Goal: Transaction & Acquisition: Purchase product/service

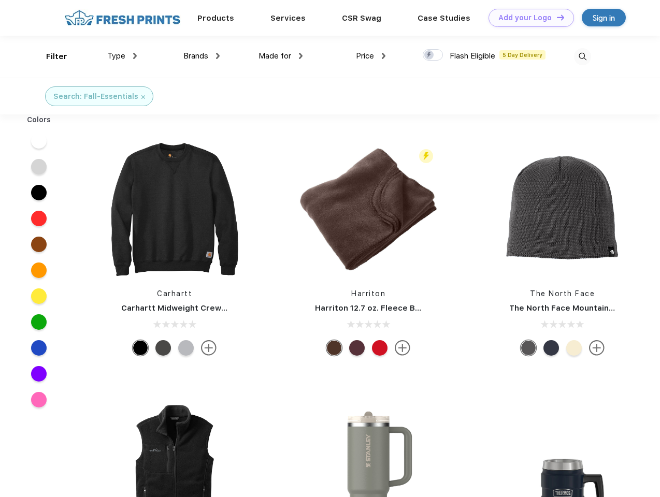
click at [527, 18] on link "Add your Logo Design Tool" at bounding box center [531, 18] width 85 height 18
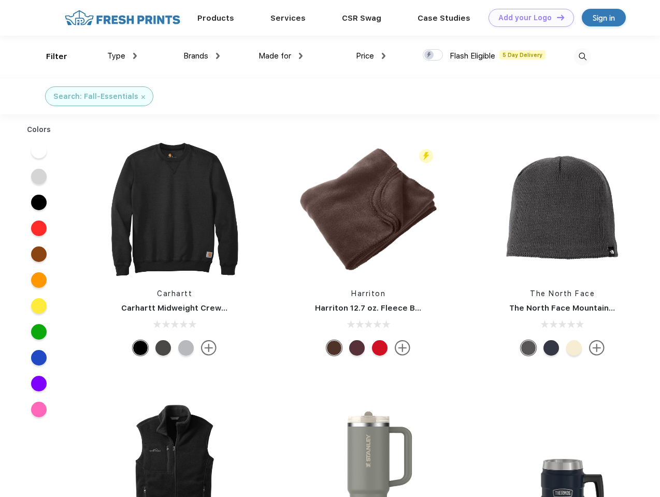
click at [0, 0] on div "Design Tool" at bounding box center [0, 0] width 0 height 0
click at [556, 17] on link "Add your Logo Design Tool" at bounding box center [531, 18] width 85 height 18
click at [50, 56] on div "Filter" at bounding box center [56, 57] width 21 height 12
click at [122, 56] on span "Type" at bounding box center [116, 55] width 18 height 9
click at [202, 56] on span "Brands" at bounding box center [195, 55] width 25 height 9
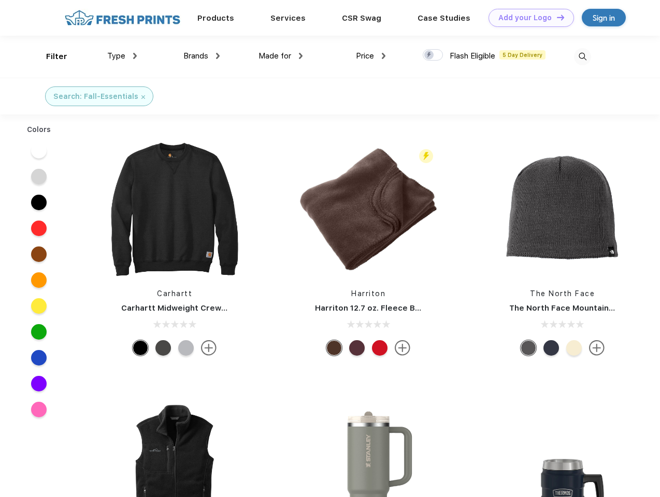
click at [281, 56] on span "Made for" at bounding box center [275, 55] width 33 height 9
click at [371, 56] on span "Price" at bounding box center [365, 55] width 18 height 9
click at [433, 55] on div at bounding box center [433, 54] width 20 height 11
click at [429, 55] on input "checkbox" at bounding box center [426, 52] width 7 height 7
click at [582, 56] on img at bounding box center [582, 56] width 17 height 17
